Goal: Navigation & Orientation: Find specific page/section

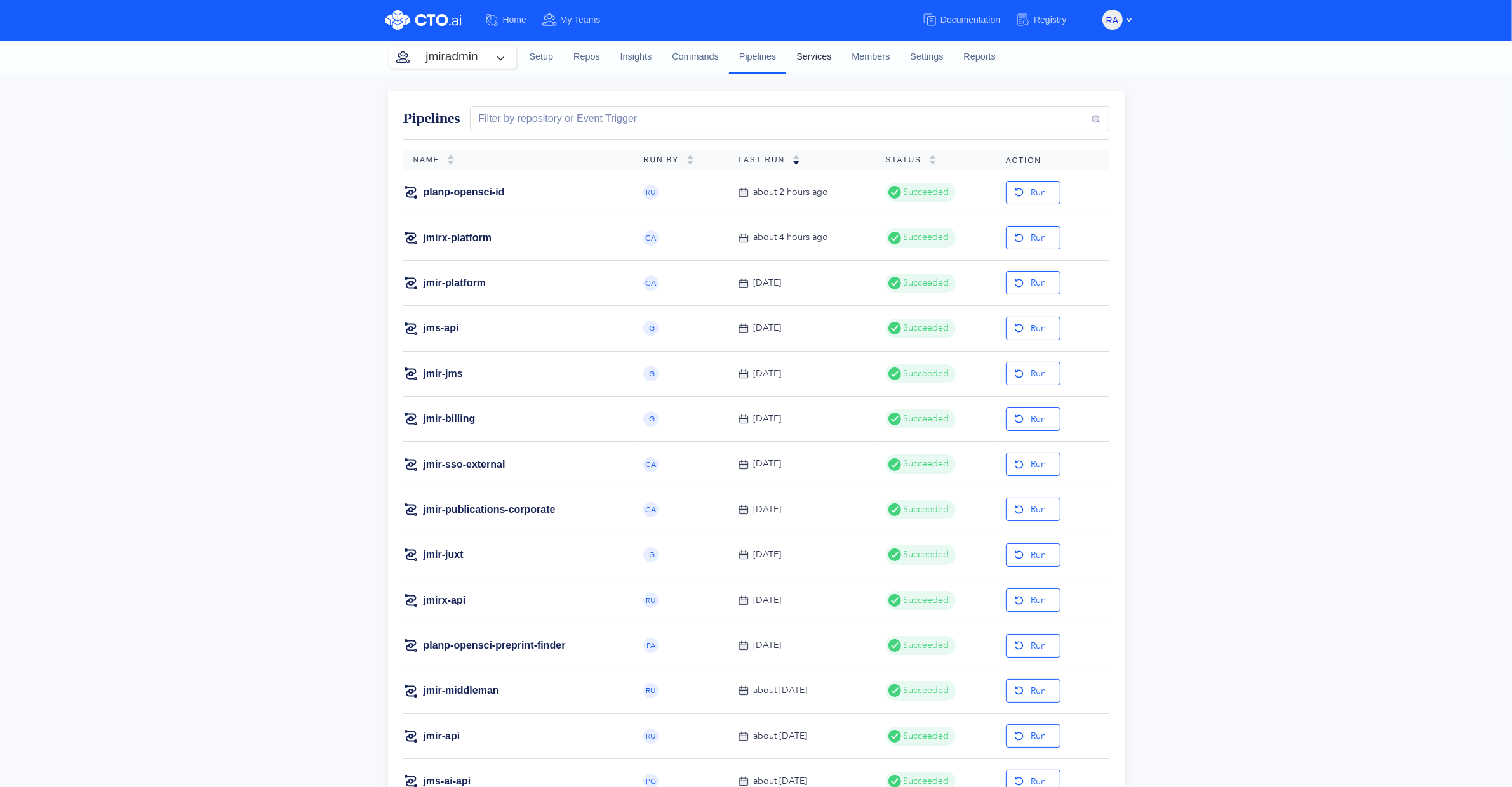
click at [812, 59] on link "Services" at bounding box center [813, 57] width 55 height 34
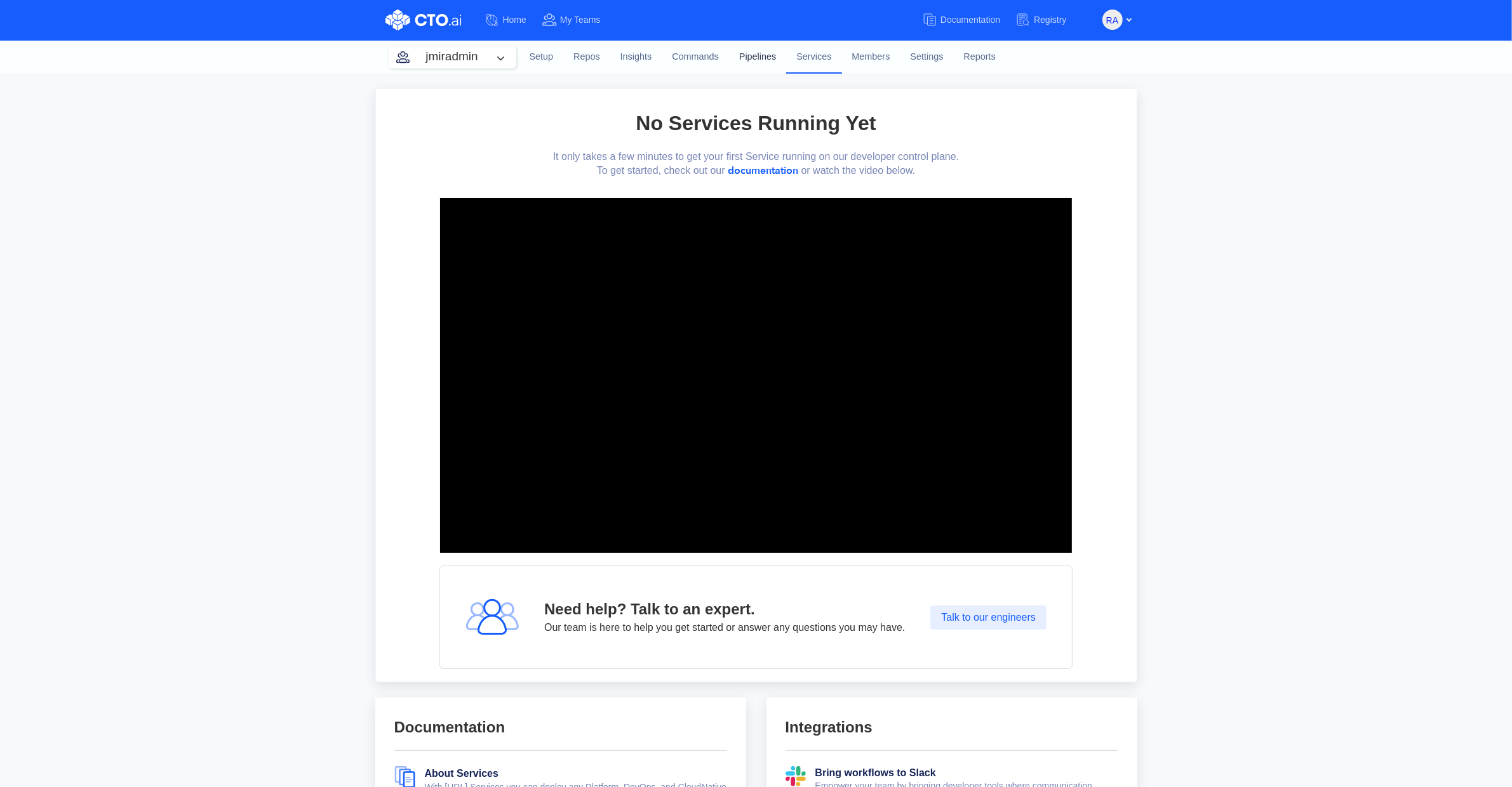
click at [756, 58] on link "Pipelines" at bounding box center [757, 57] width 57 height 34
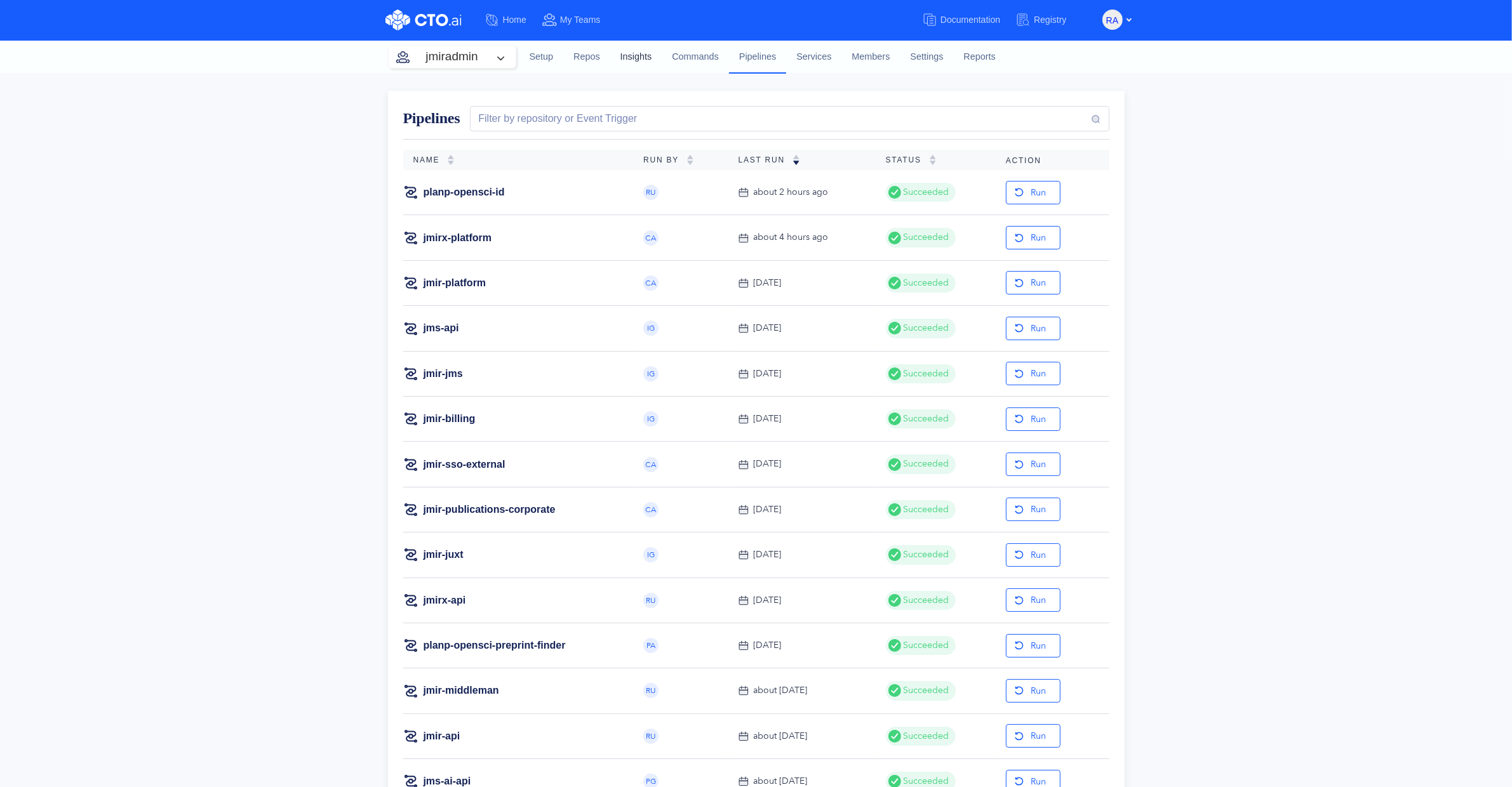
click at [628, 61] on link "Insights" at bounding box center [636, 57] width 52 height 34
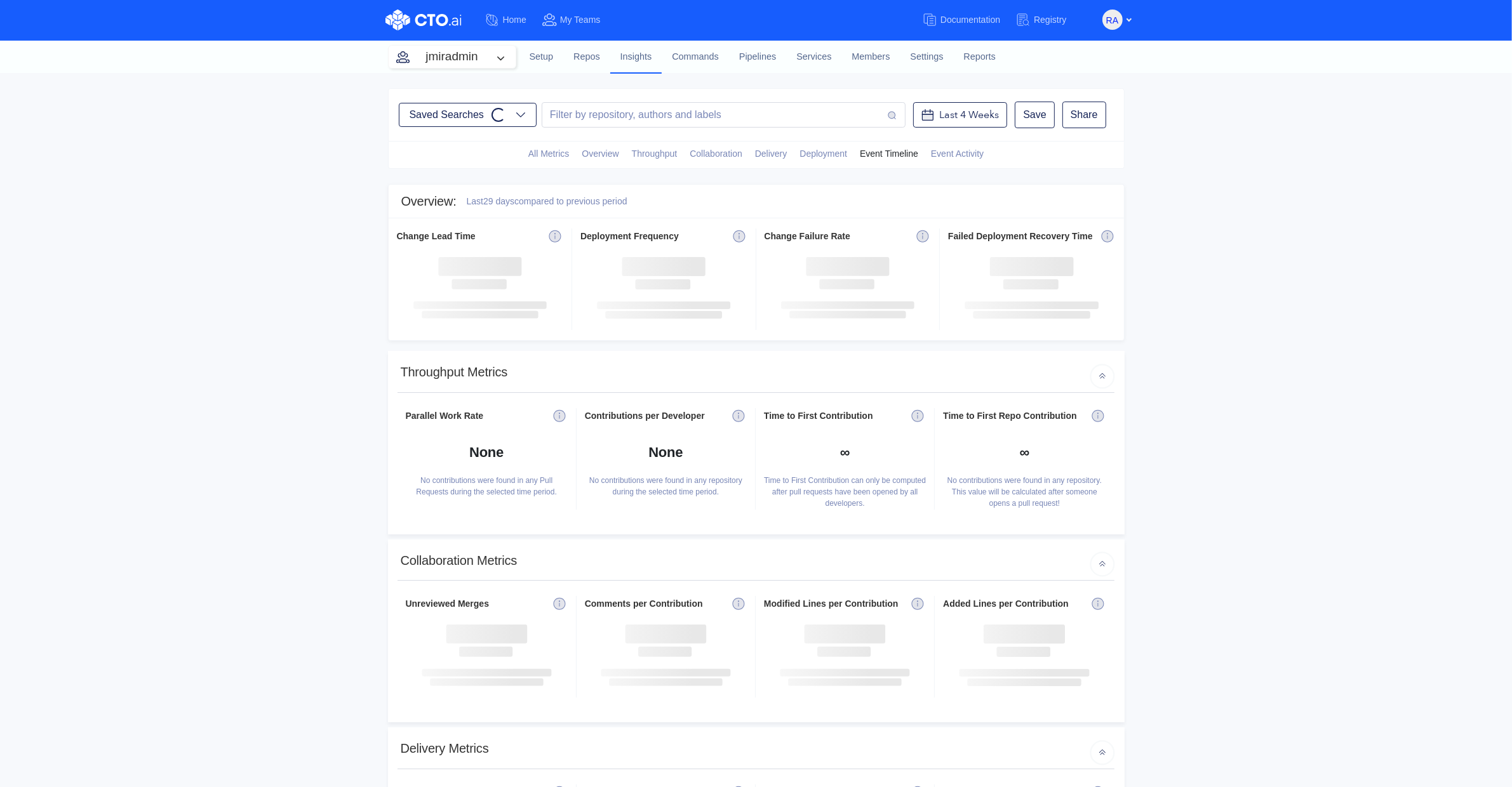
click at [883, 155] on span "Event Timeline" at bounding box center [889, 154] width 59 height 13
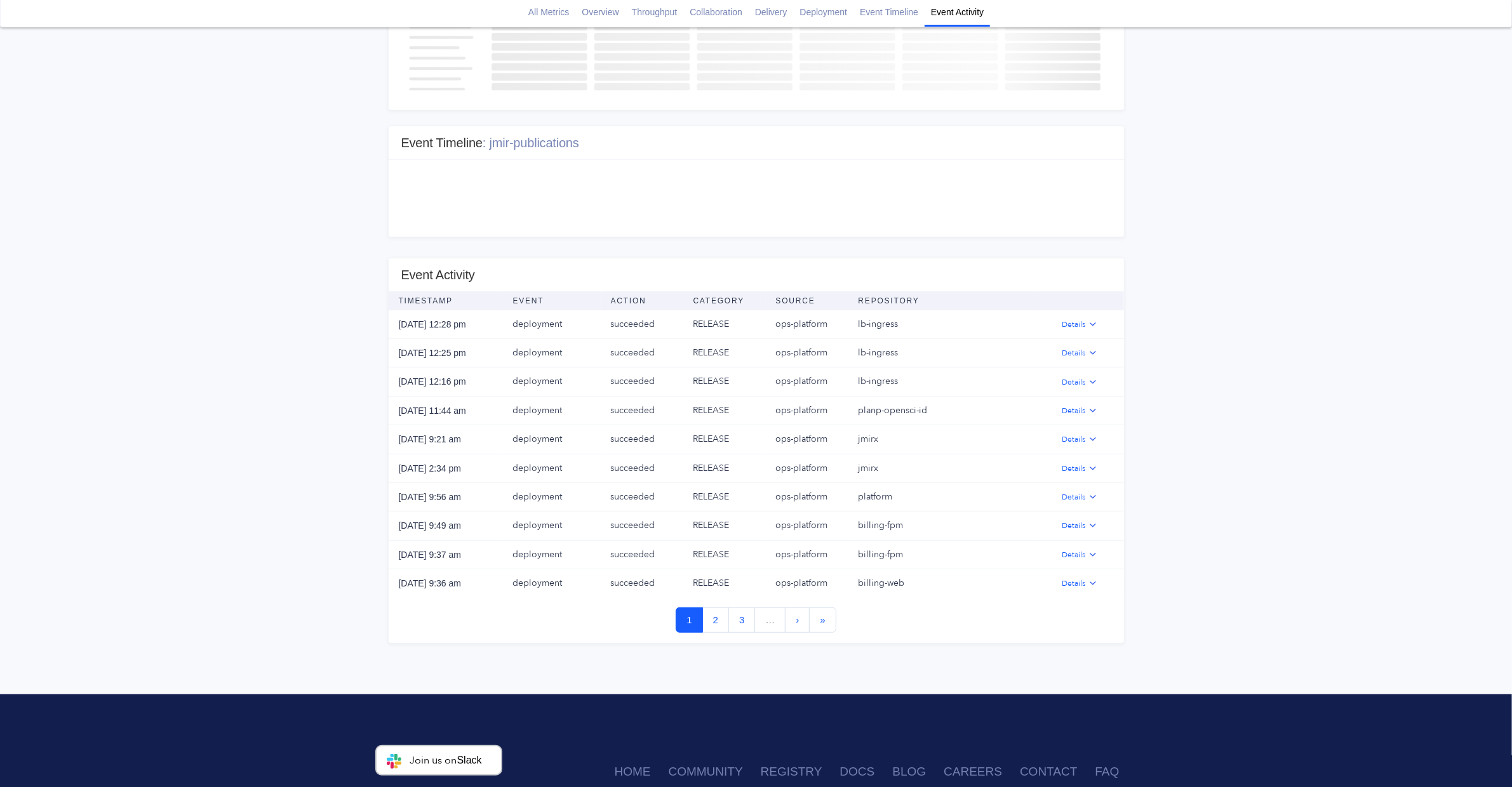
scroll to position [1118, 0]
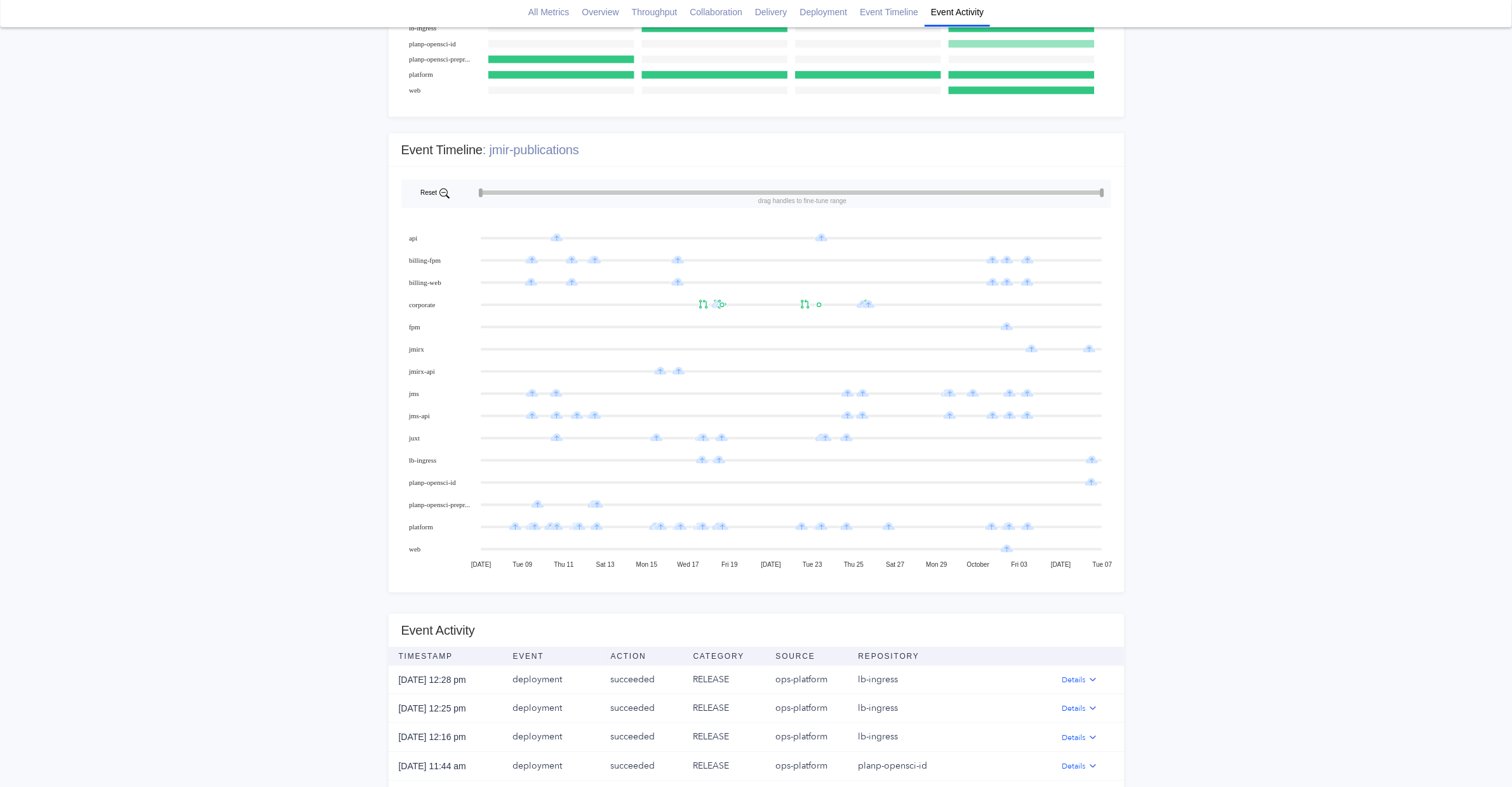
drag, startPoint x: 1002, startPoint y: 187, endPoint x: 949, endPoint y: 196, distance: 53.8
click at [949, 196] on icon "[DATE] Tue 09 Thu 11 Sat 13 Mon 15 Wed 17 [DATE] Tue 23 Thu 25 Sat 27 [DATE] [D…" at bounding box center [756, 379] width 735 height 425
drag, startPoint x: 966, startPoint y: 195, endPoint x: 1053, endPoint y: 200, distance: 87.1
click at [1053, 200] on icon "[DATE] Tue 09 Thu 11 Sat 13 Mon 15 Wed 17 [DATE] Tue 23 Thu 25 Sat 27 [DATE] [D…" at bounding box center [756, 379] width 735 height 425
drag, startPoint x: 1100, startPoint y: 197, endPoint x: 1133, endPoint y: 188, distance: 34.2
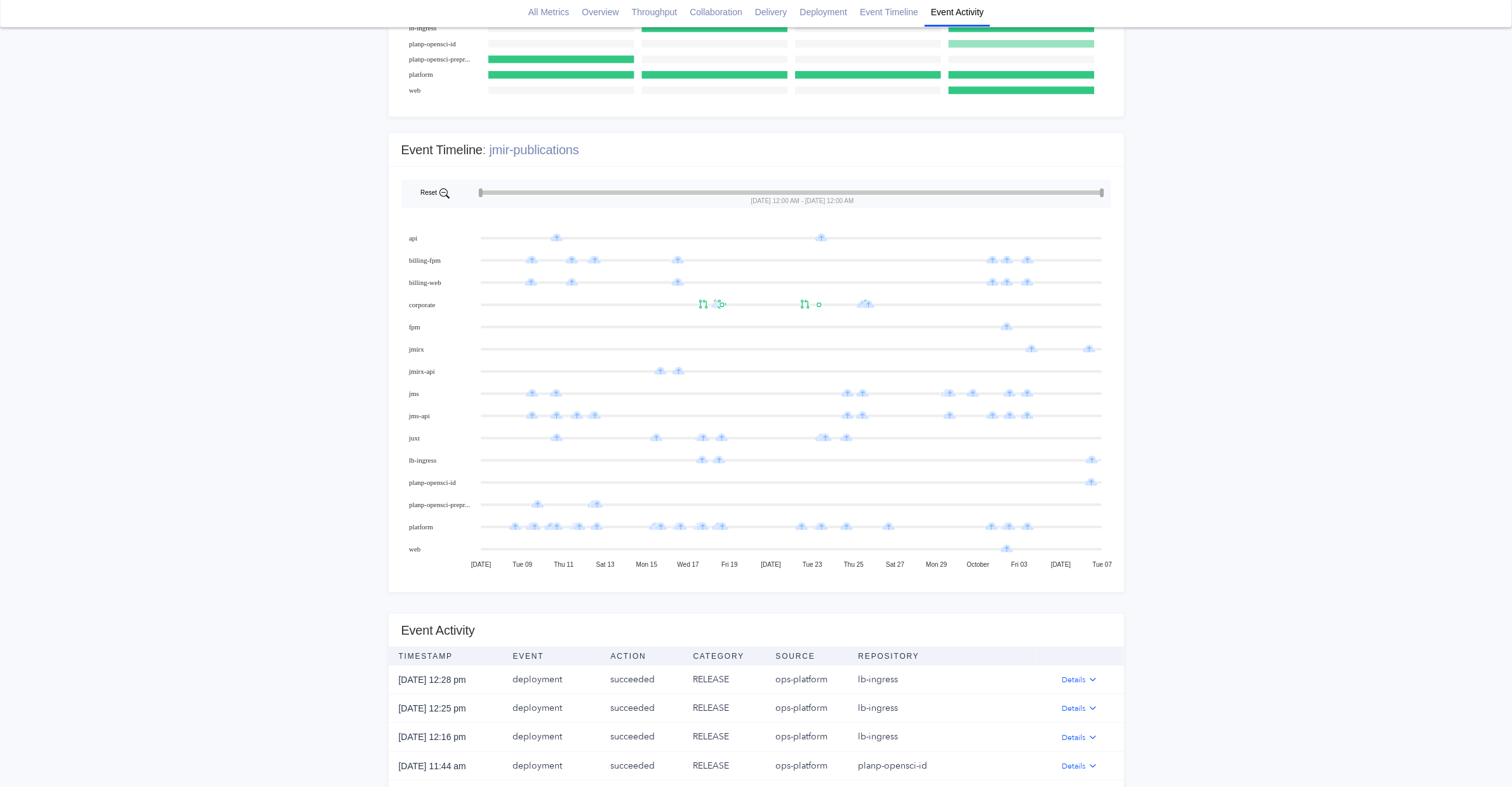
drag, startPoint x: 480, startPoint y: 196, endPoint x: 1024, endPoint y: 204, distance: 544.1
click at [1024, 204] on icon "[DATE] 12:00 AM - [DATE] 12:00 AM Reset [DATE] Tue 09 Thu 11 Sat 13 Mon 15 Wed …" at bounding box center [756, 379] width 735 height 425
click at [1023, 483] on icon at bounding box center [1022, 482] width 4 height 5
click at [1022, 483] on icon at bounding box center [1022, 482] width 4 height 5
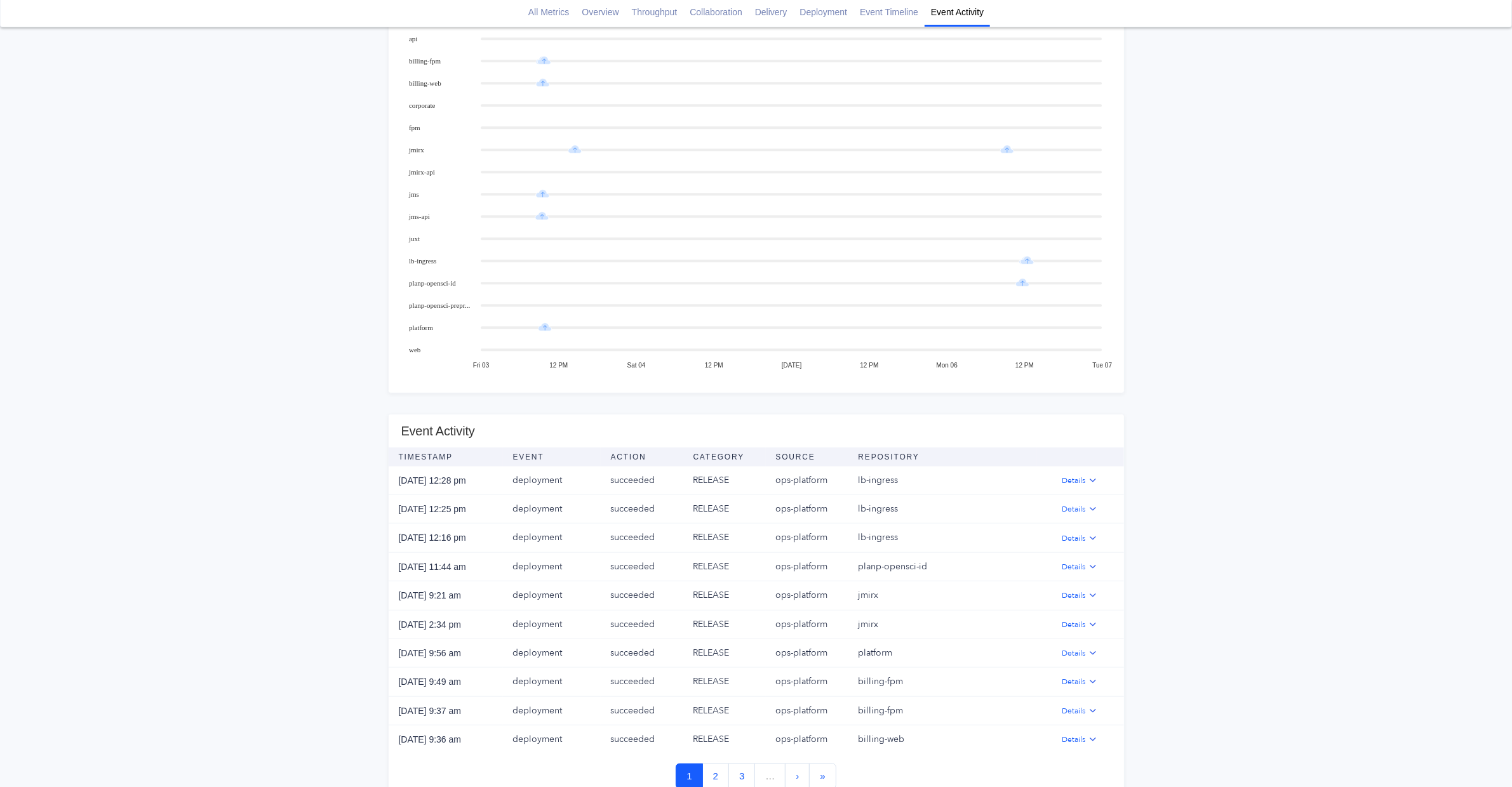
scroll to position [1332, 0]
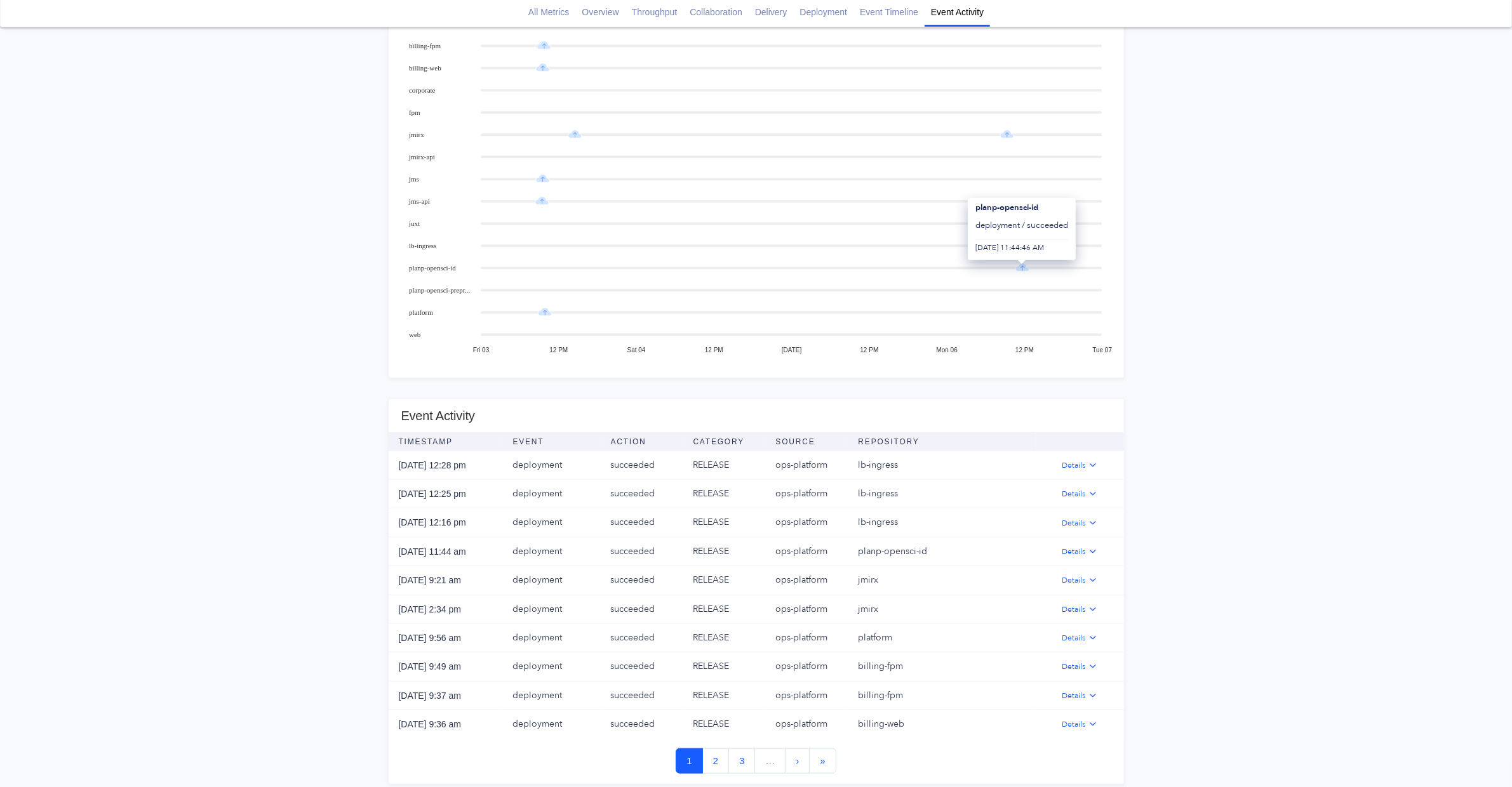
click at [1023, 272] on icon at bounding box center [1022, 268] width 13 height 8
